Goal: Navigation & Orientation: Find specific page/section

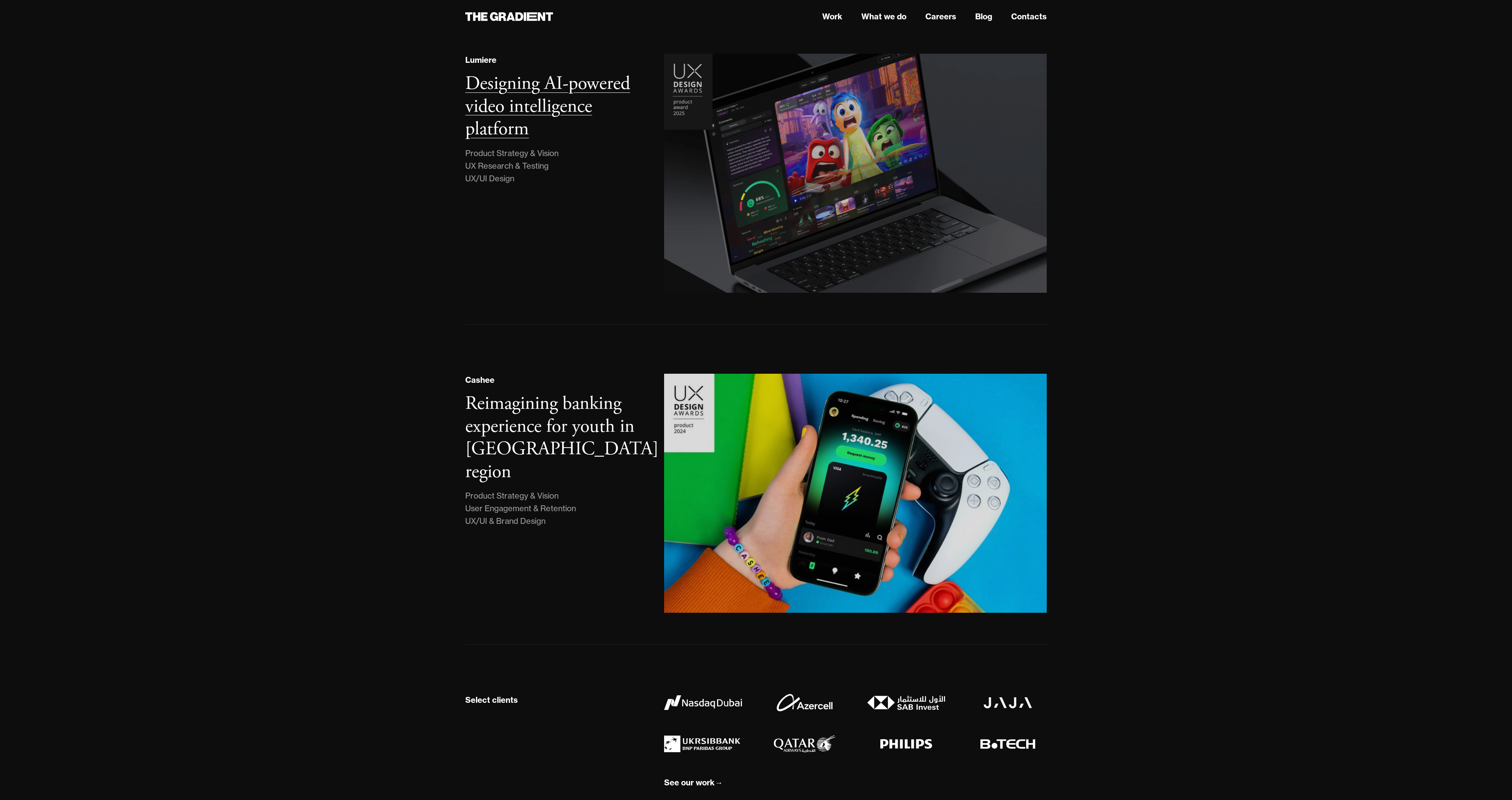
scroll to position [231, 0]
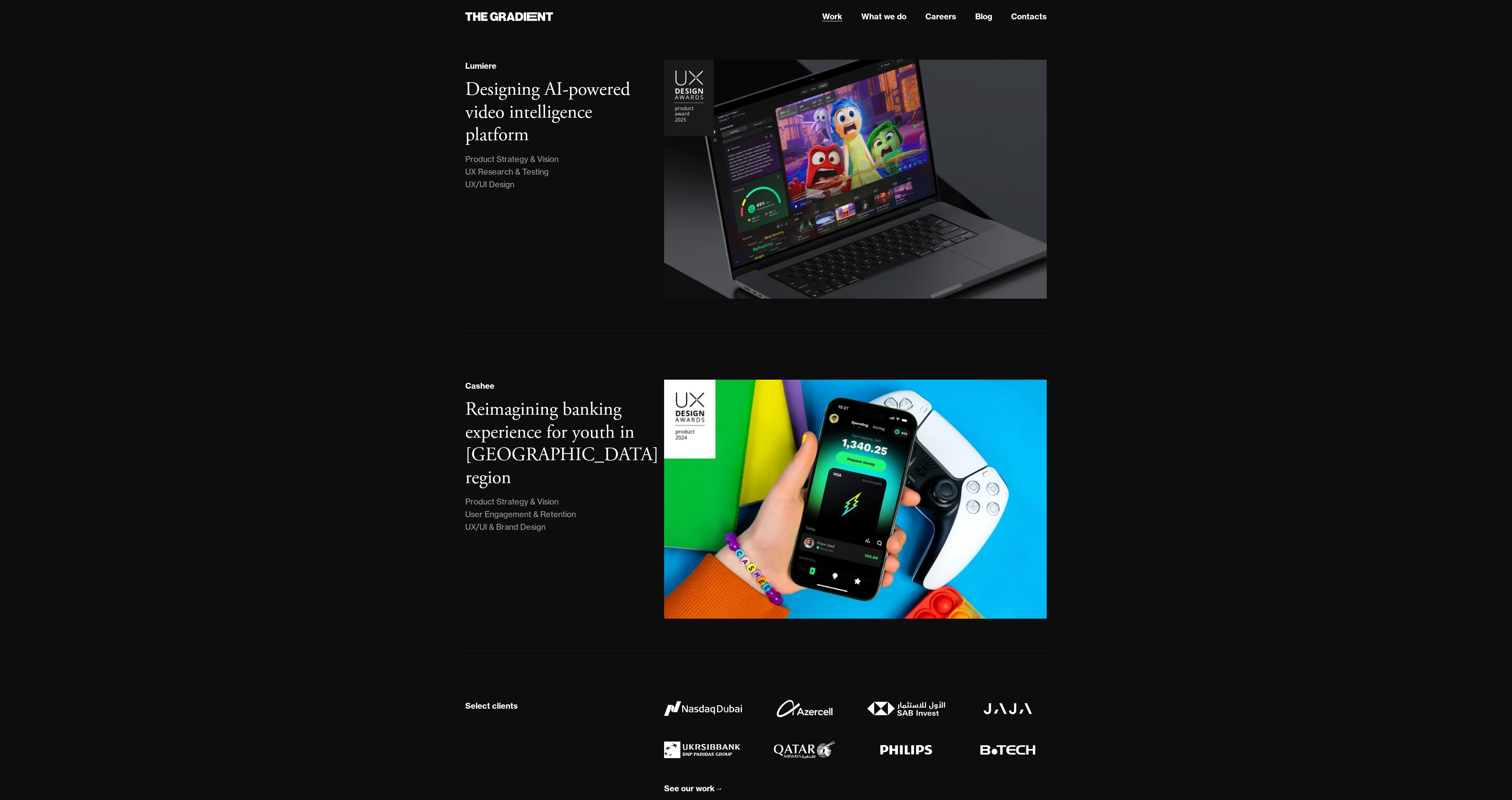
click at [831, 19] on link "Work" at bounding box center [832, 16] width 20 height 12
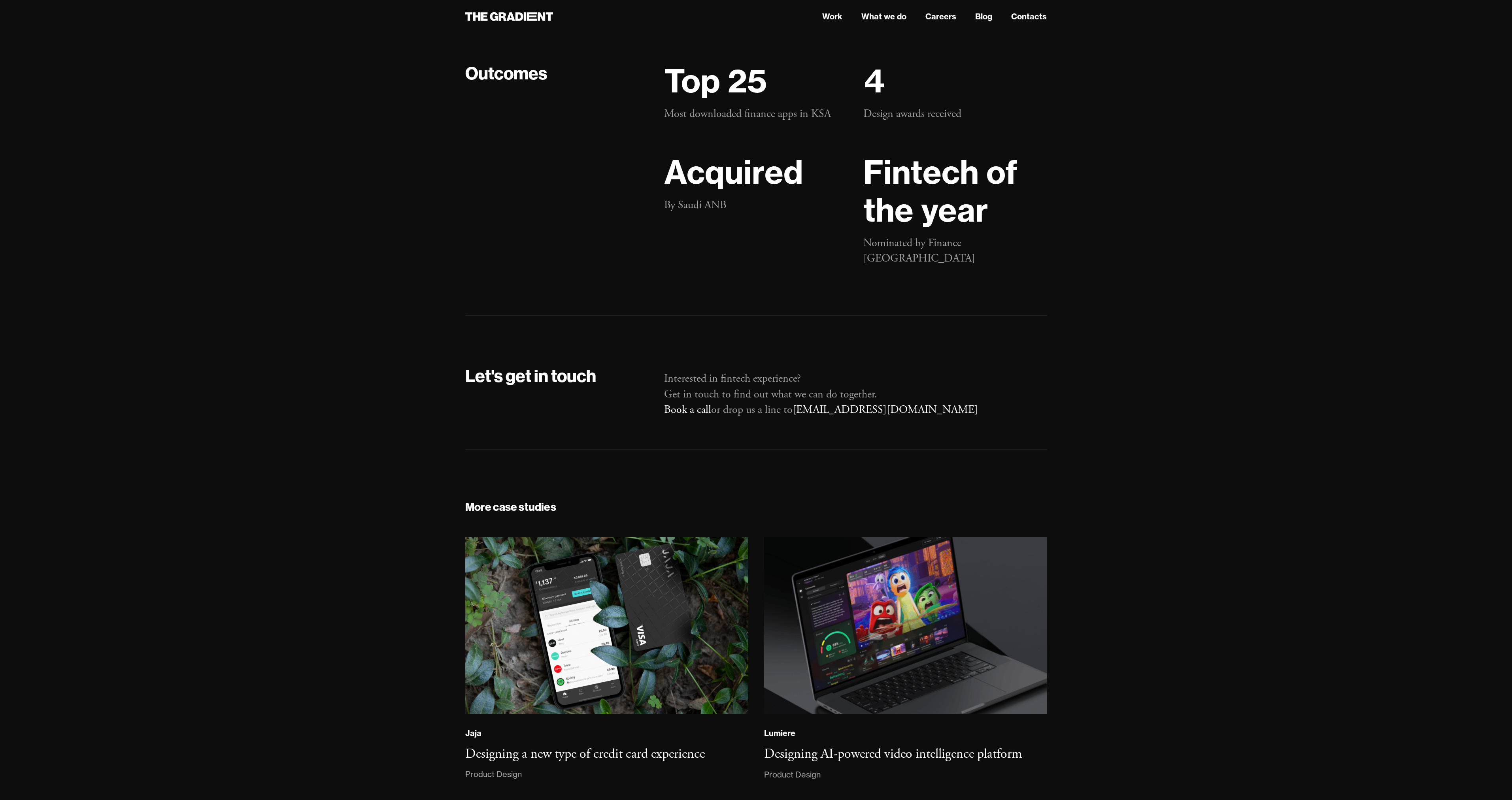
scroll to position [15678, 0]
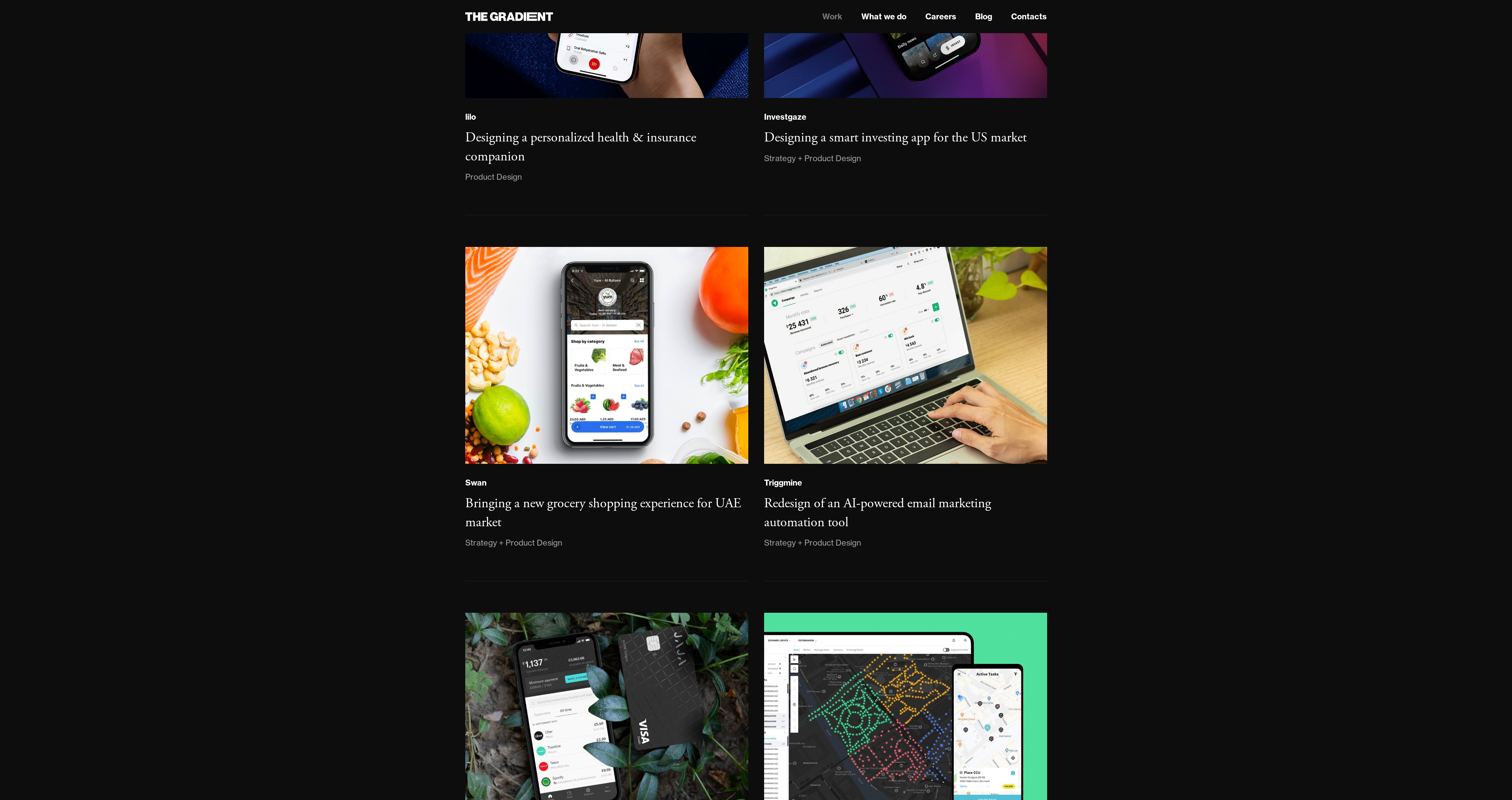
scroll to position [1145, 0]
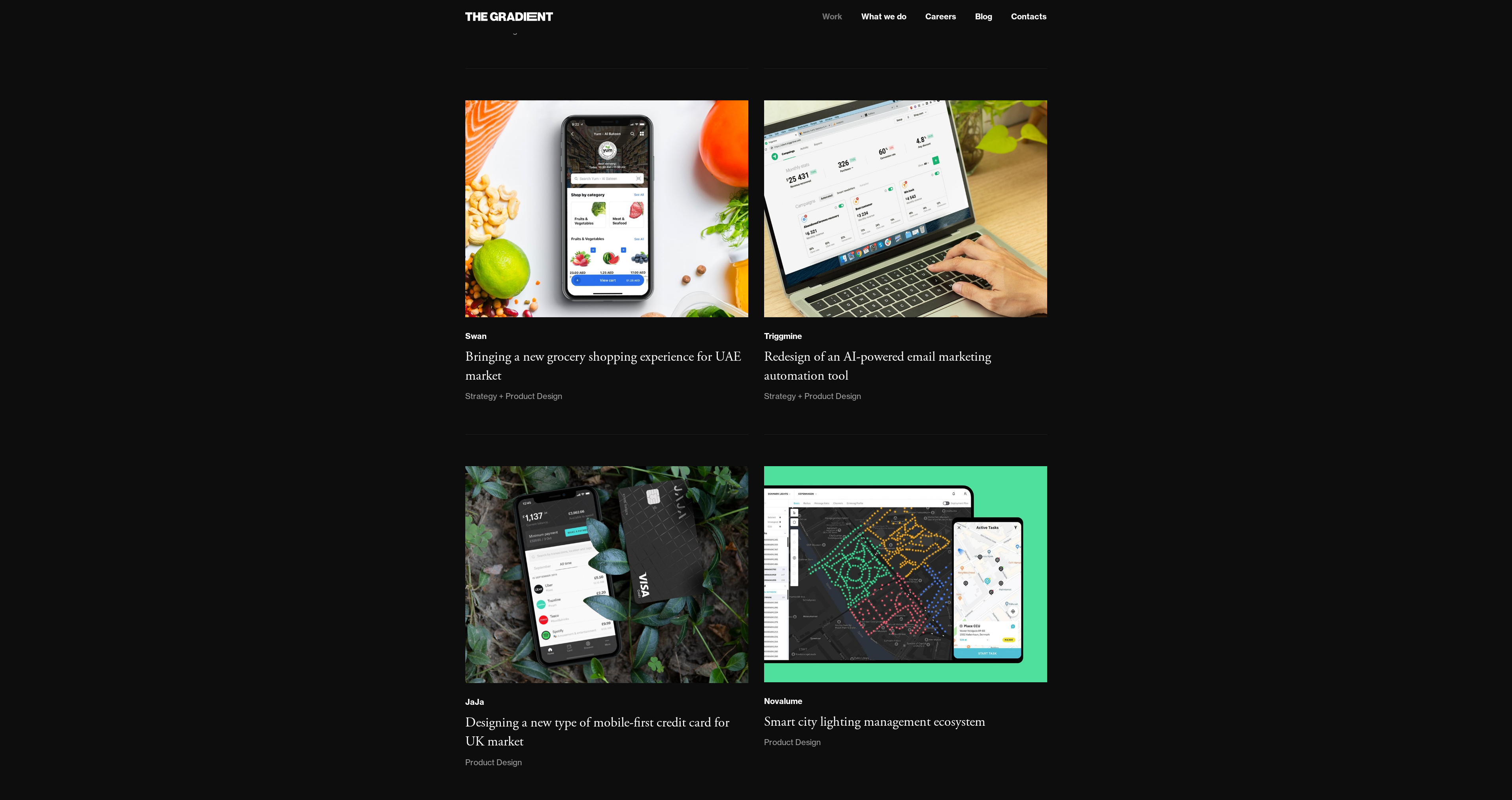
drag, startPoint x: 1194, startPoint y: 513, endPoint x: 1201, endPoint y: 407, distance: 106.2
click at [1201, 407] on body "Work What we do Careers Blog Contacts Creating award-winning products that user…" at bounding box center [756, 257] width 1512 height 2806
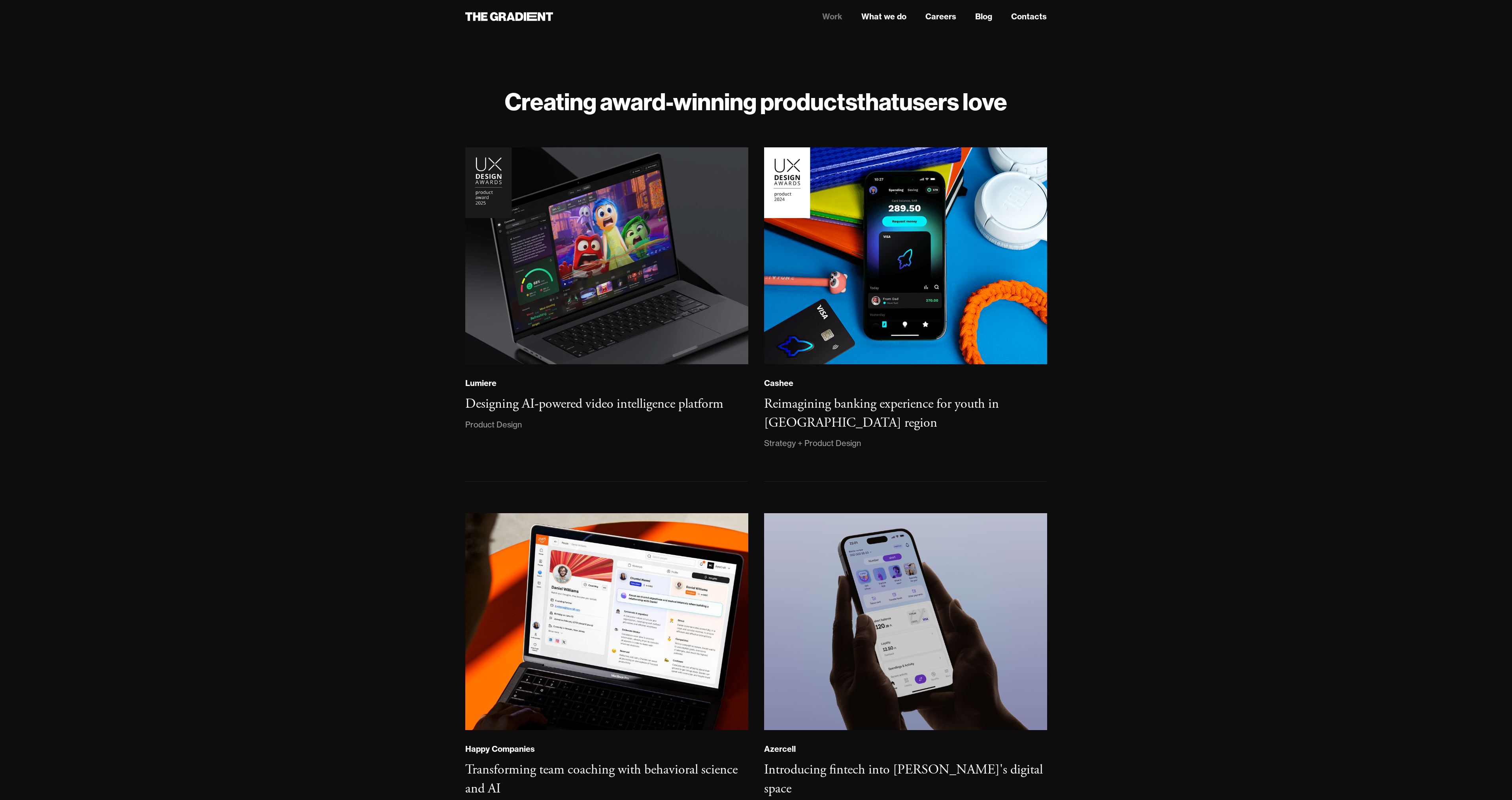
scroll to position [0, 0]
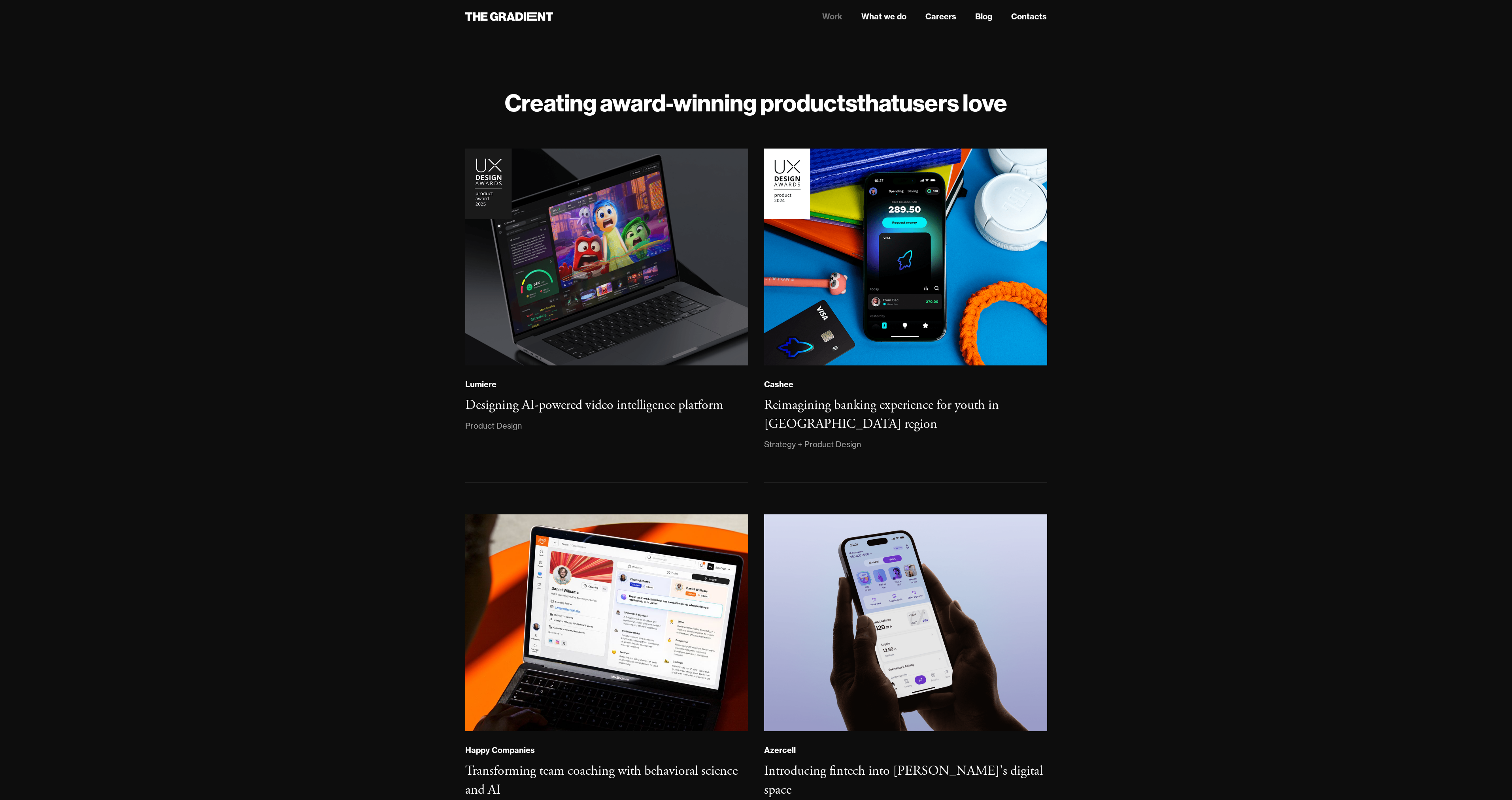
drag, startPoint x: 1433, startPoint y: 30, endPoint x: 1440, endPoint y: 23, distance: 9.9
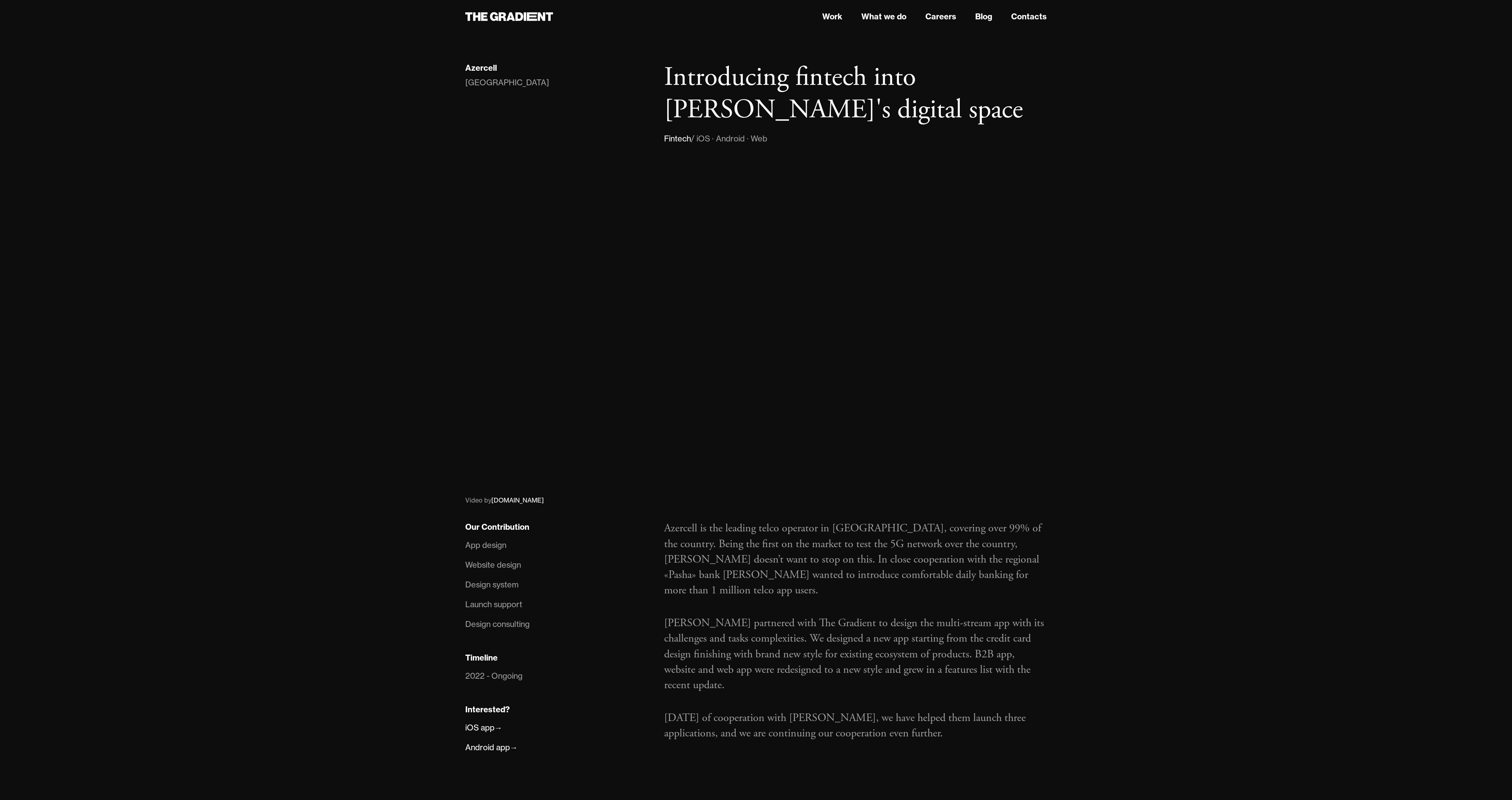
drag, startPoint x: 1189, startPoint y: 331, endPoint x: 1171, endPoint y: 336, distance: 18.7
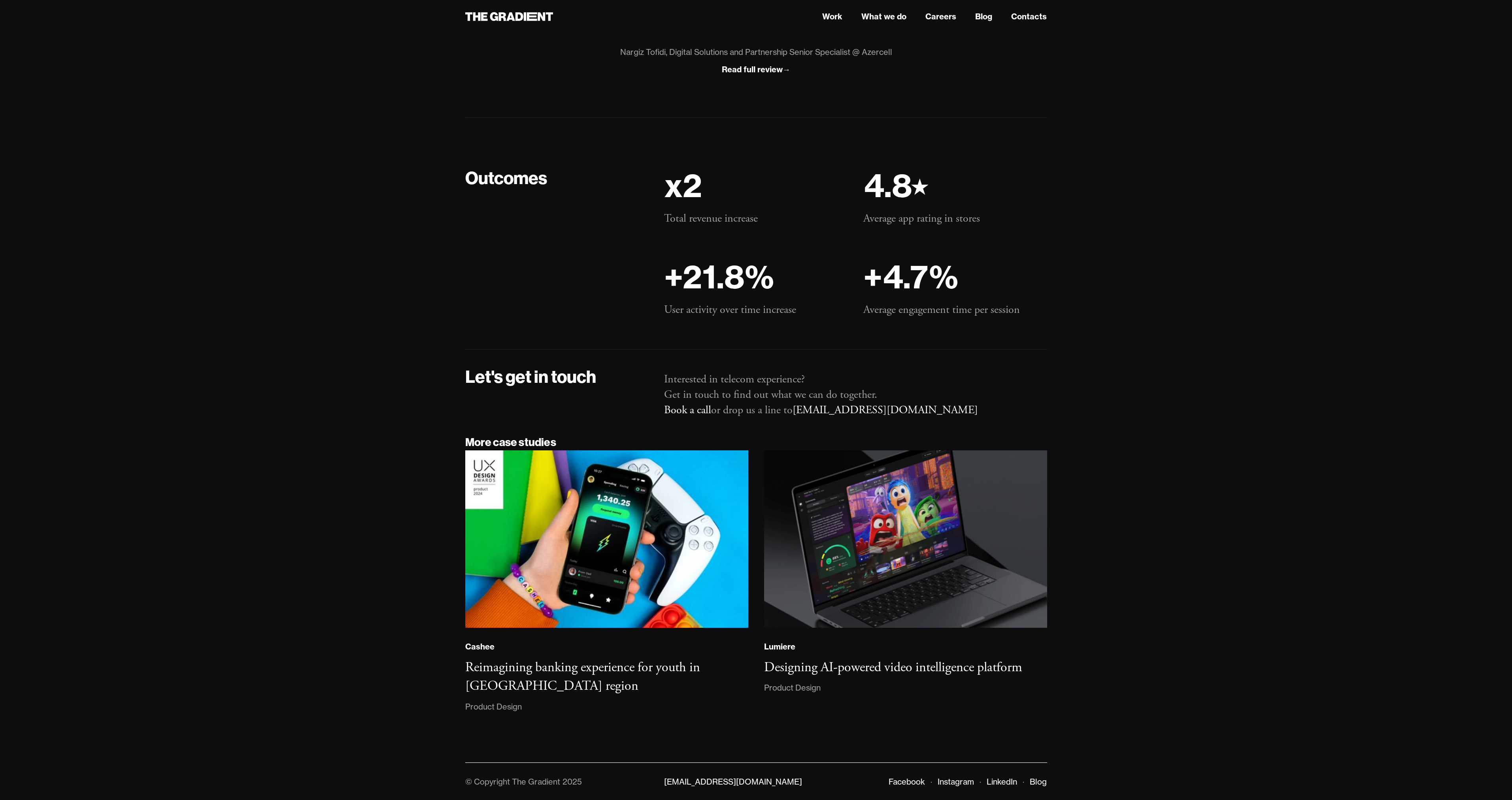
scroll to position [5894, 0]
